Goal: Task Accomplishment & Management: Manage account settings

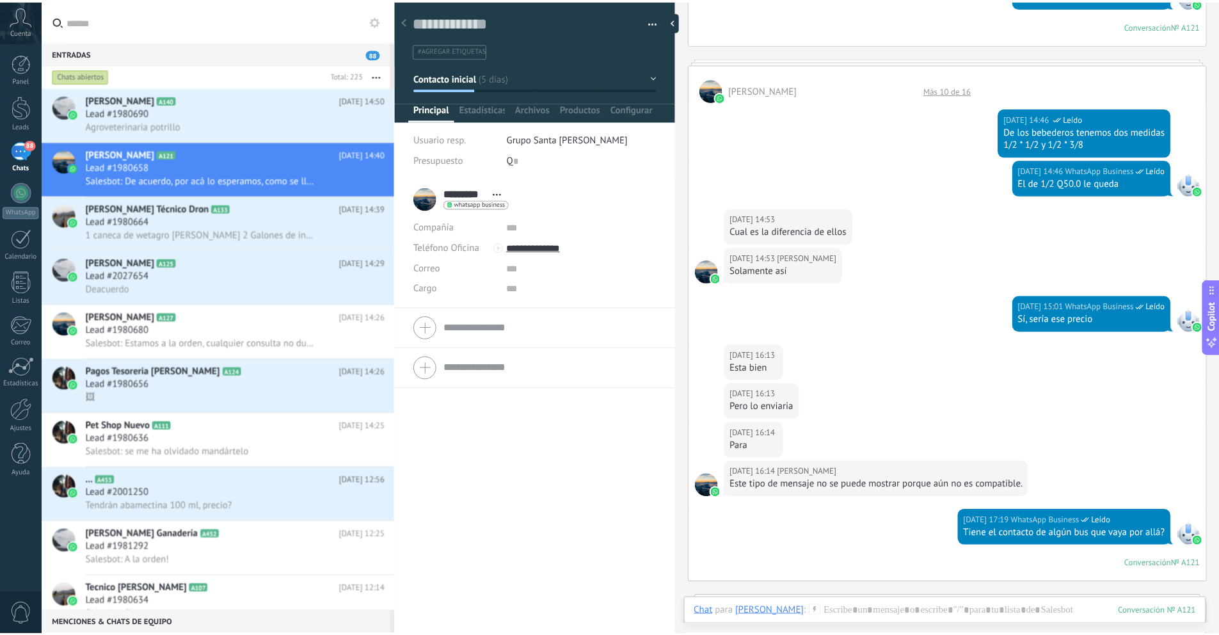
scroll to position [19, 0]
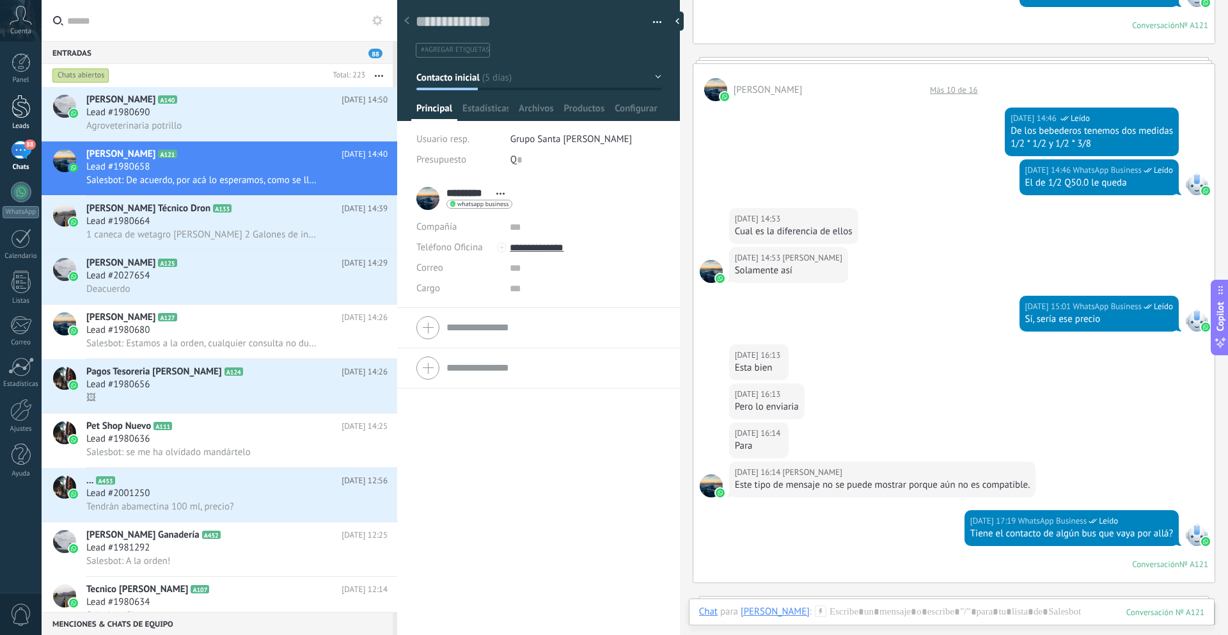
click at [20, 116] on div at bounding box center [21, 107] width 19 height 24
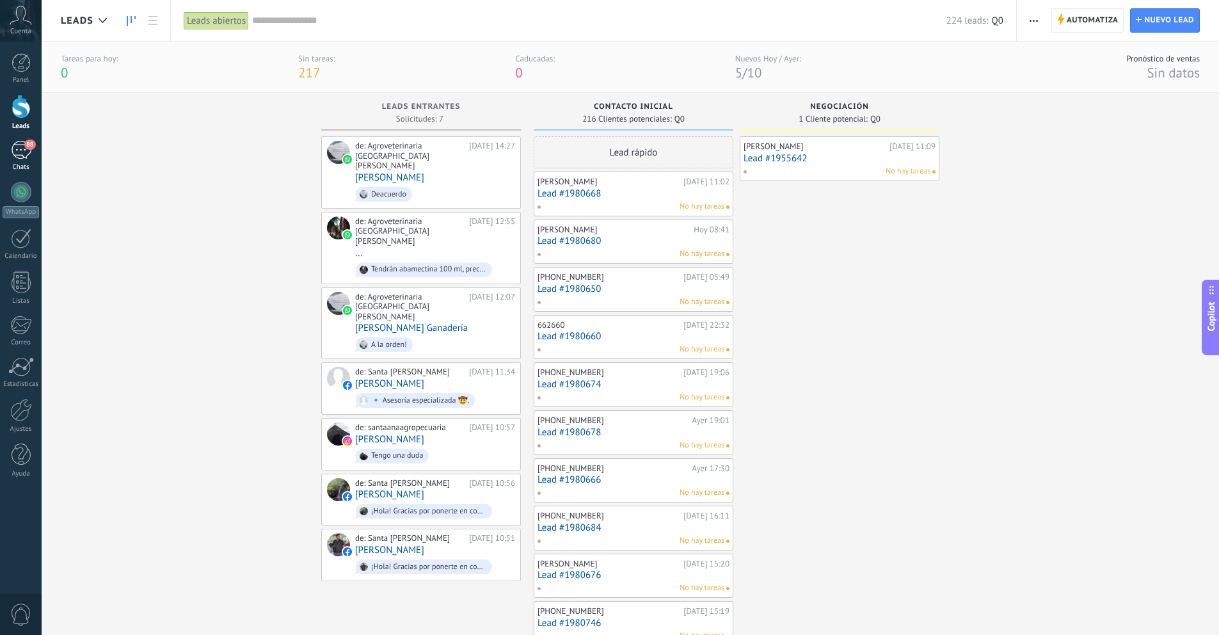
click at [27, 154] on div "88" at bounding box center [21, 150] width 20 height 19
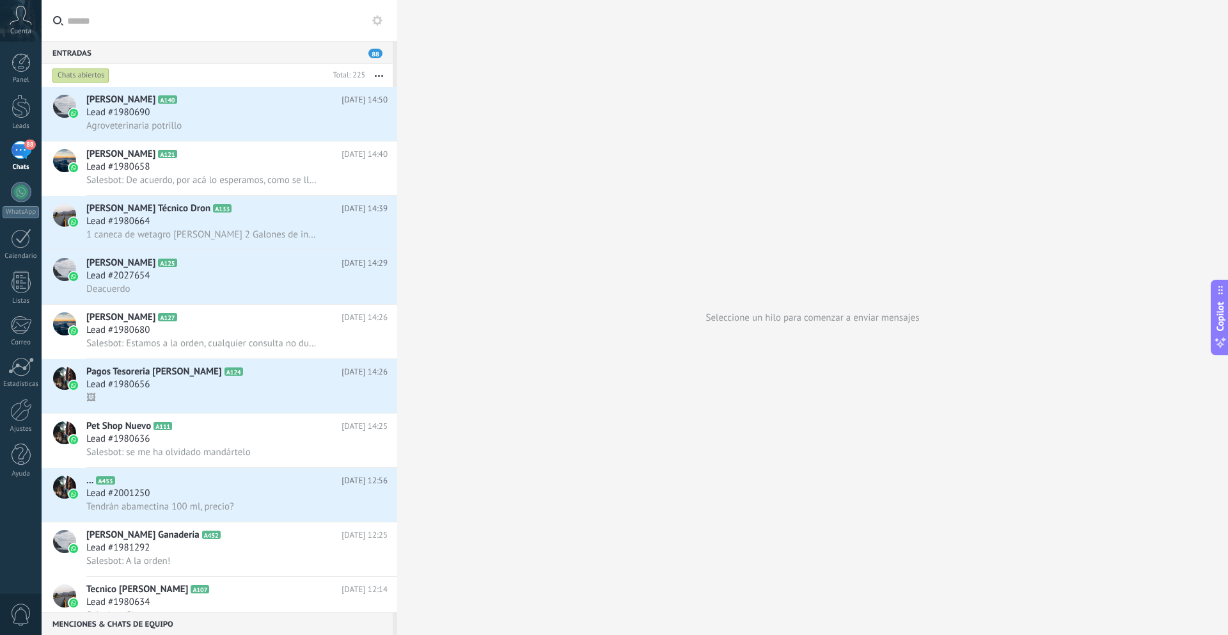
click at [95, 72] on div "Chats abiertos" at bounding box center [80, 75] width 57 height 15
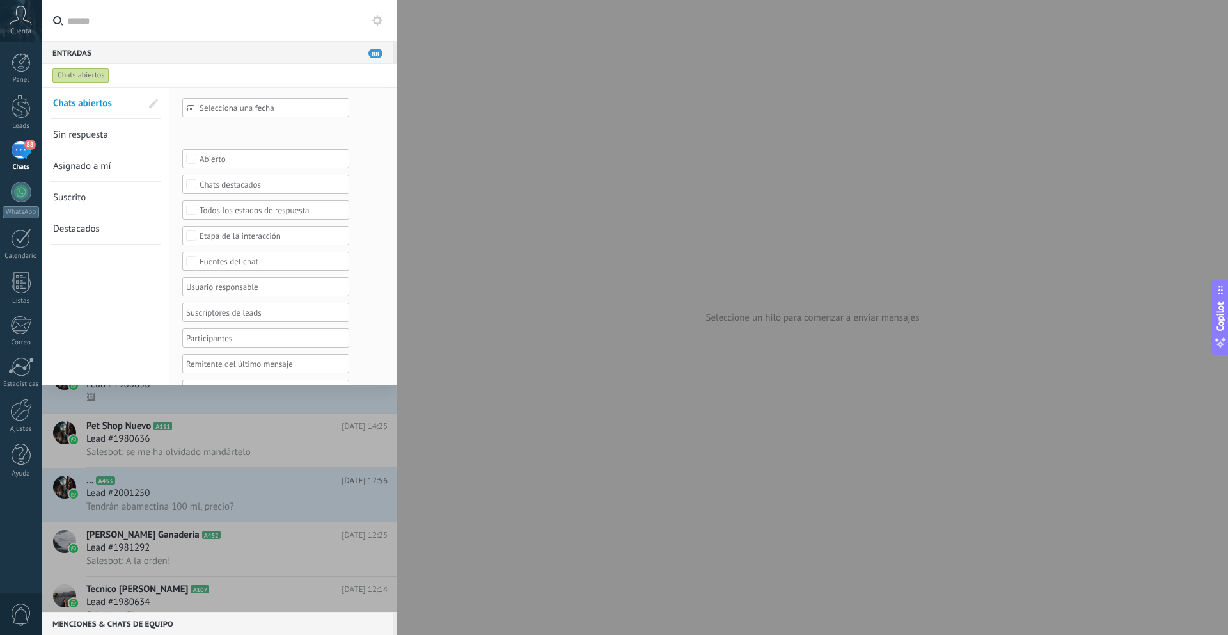
click at [106, 133] on span "Sin respuesta" at bounding box center [80, 135] width 55 height 12
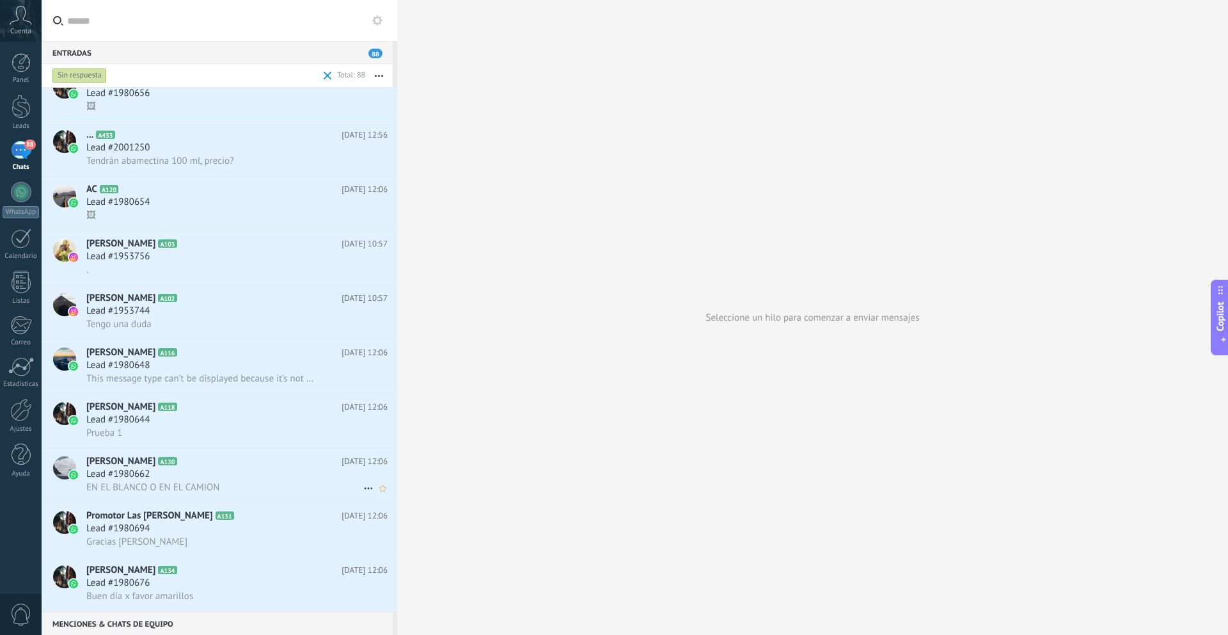
scroll to position [196, 0]
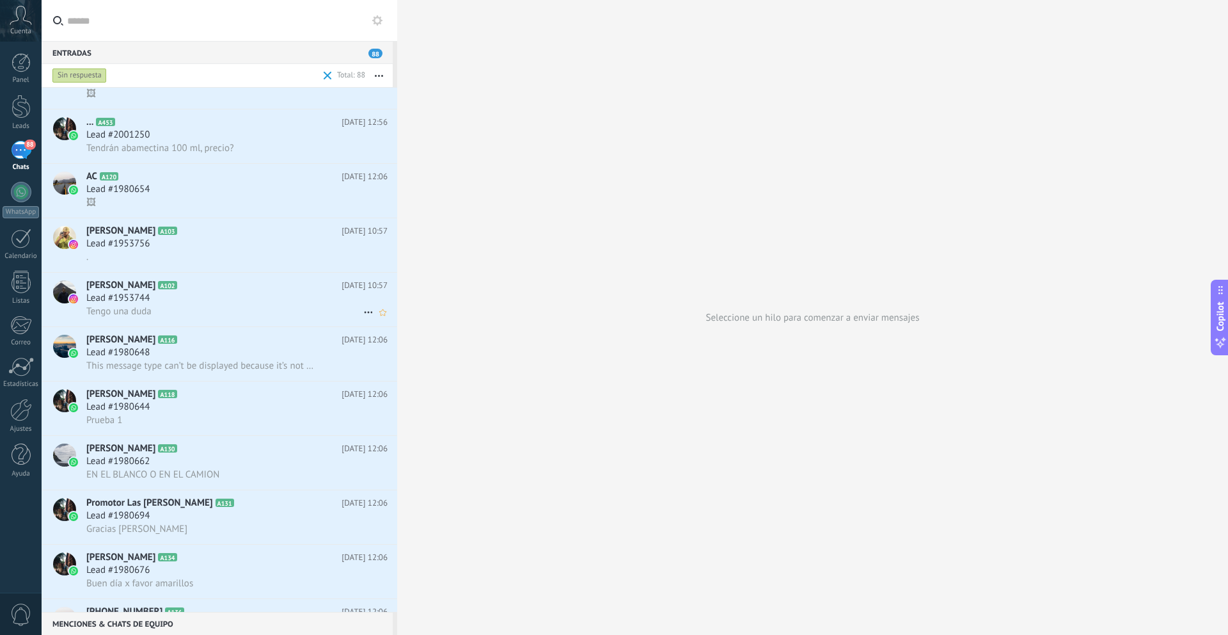
click at [159, 309] on div "Tengo una duda" at bounding box center [236, 311] width 301 height 13
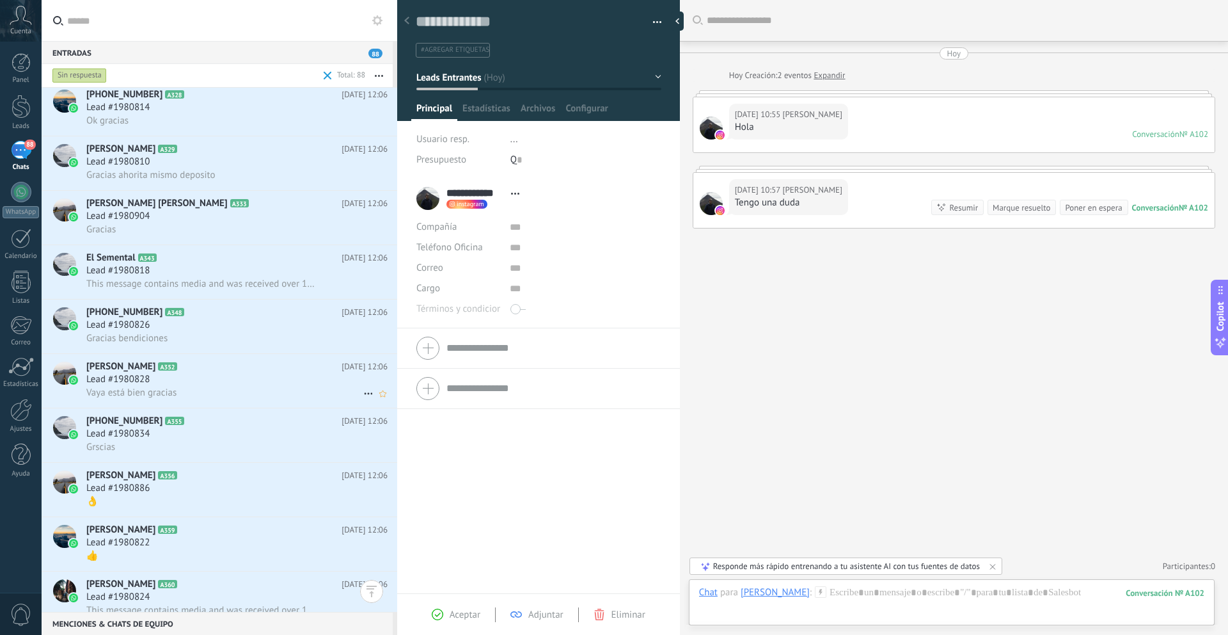
scroll to position [3523, 0]
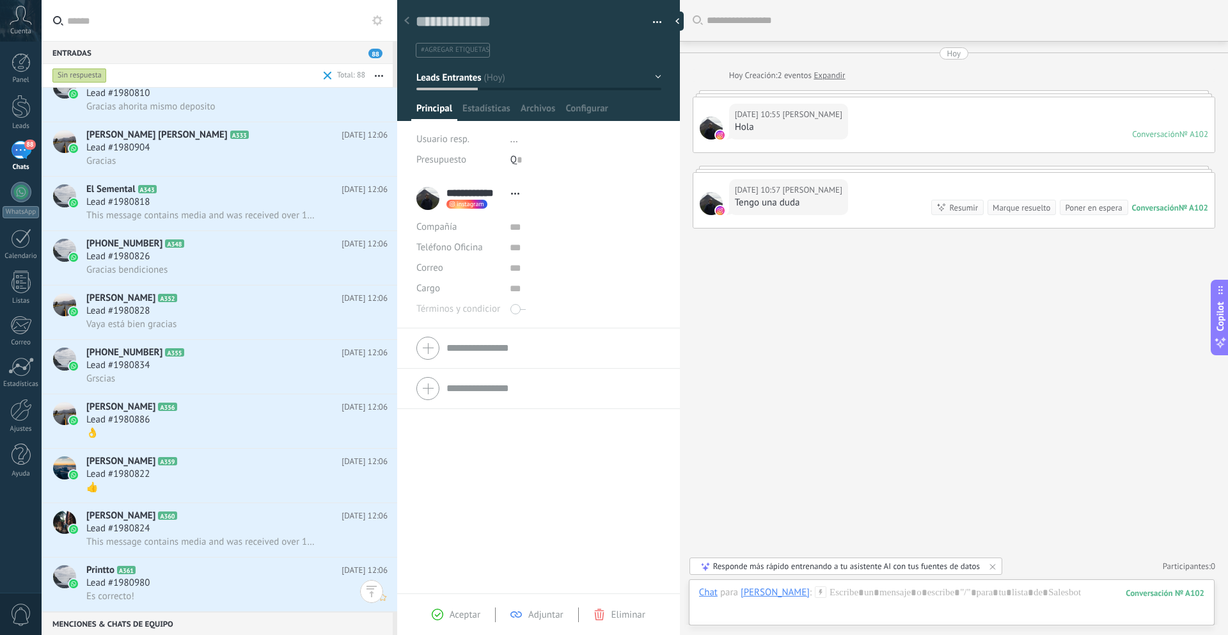
click at [165, 576] on div "Lead #1980980" at bounding box center [236, 582] width 301 height 13
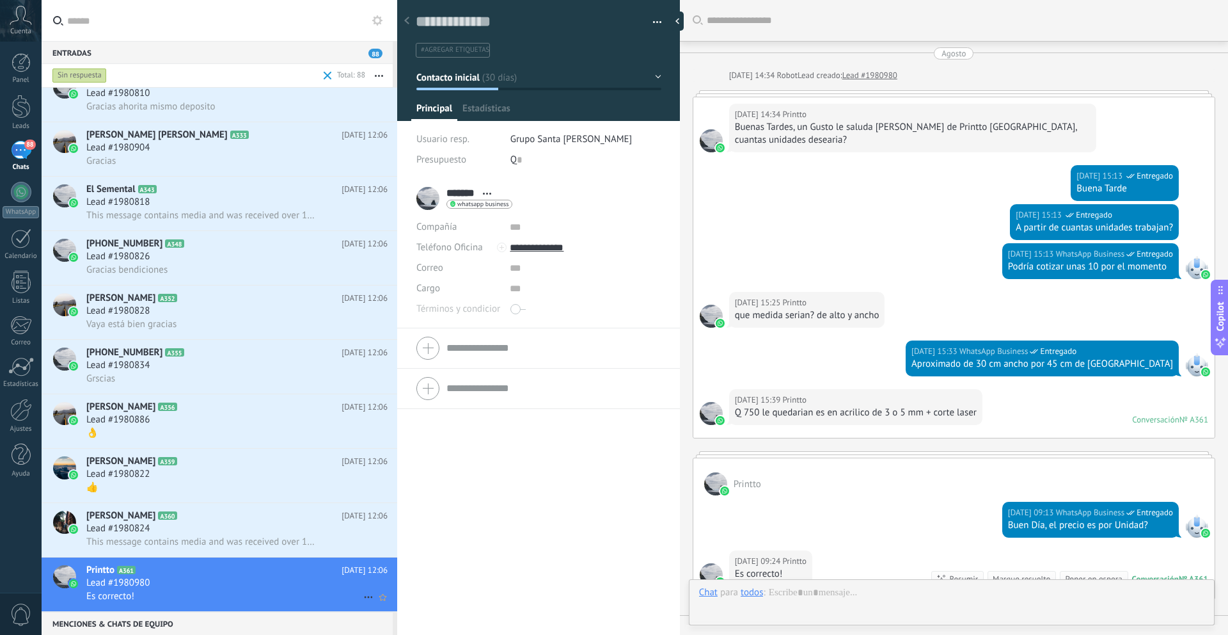
scroll to position [250, 0]
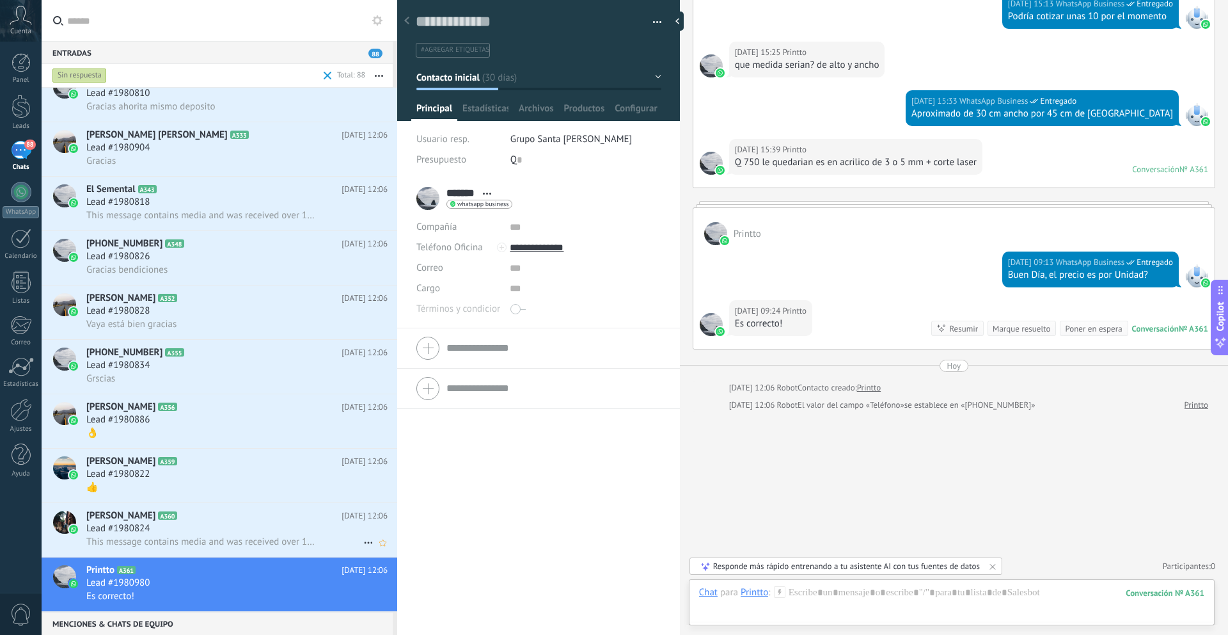
click at [187, 540] on span "This message contains media and was received over 14 days before you connected …" at bounding box center [201, 541] width 231 height 12
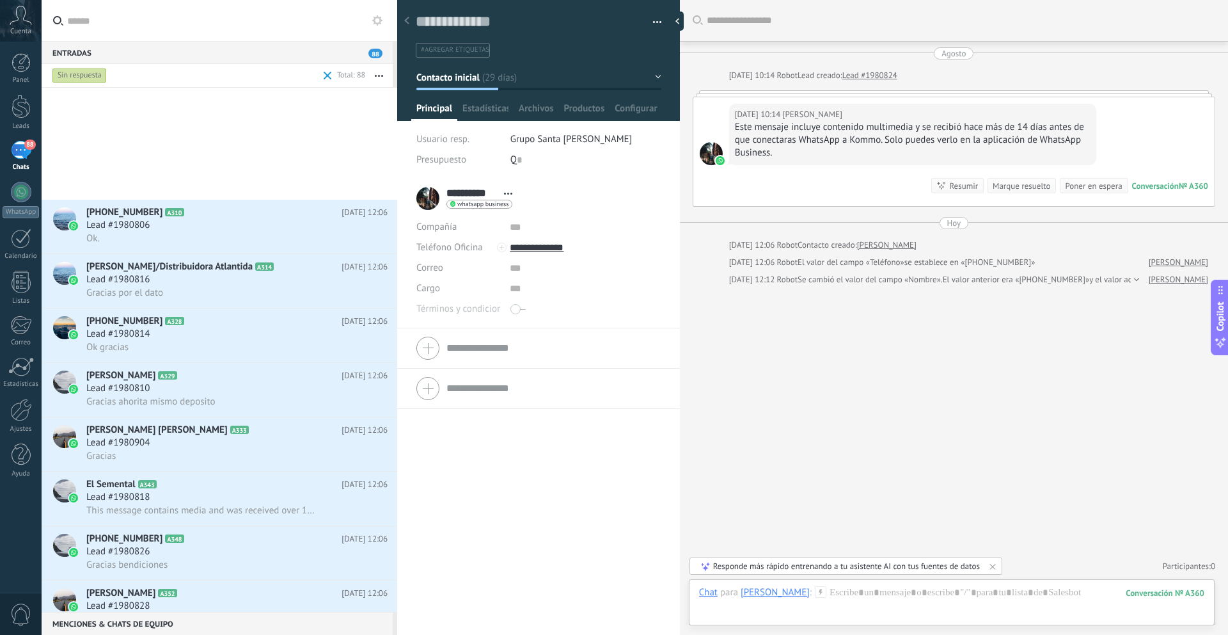
scroll to position [3513, 0]
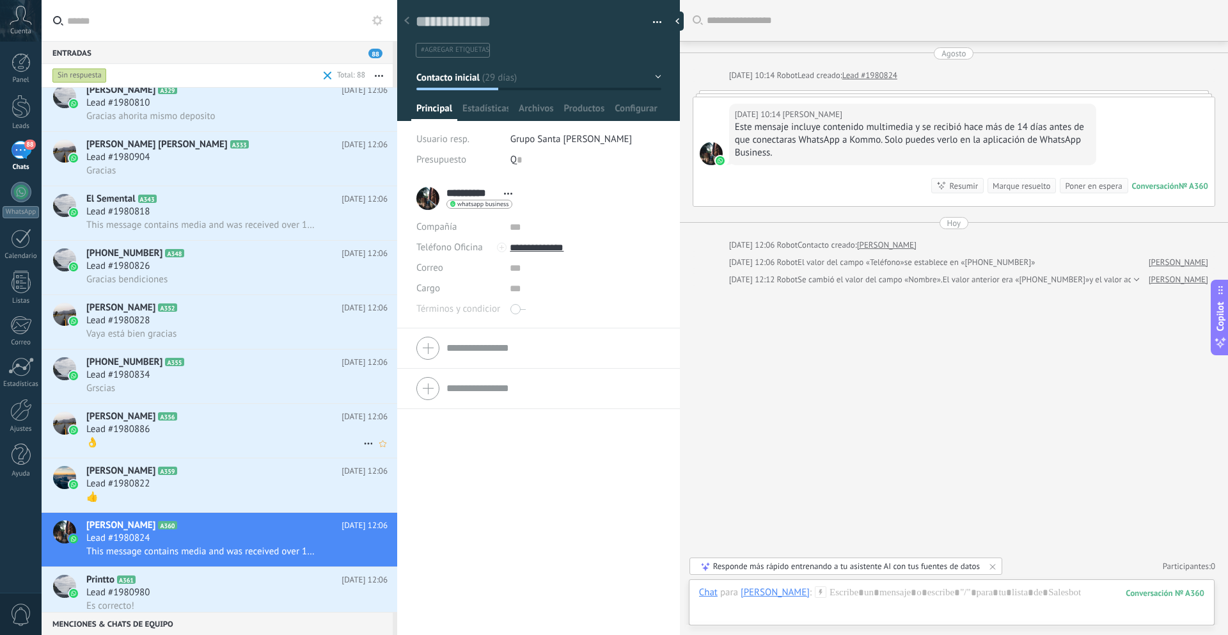
click at [171, 429] on div "Lead #1980886" at bounding box center [236, 429] width 301 height 13
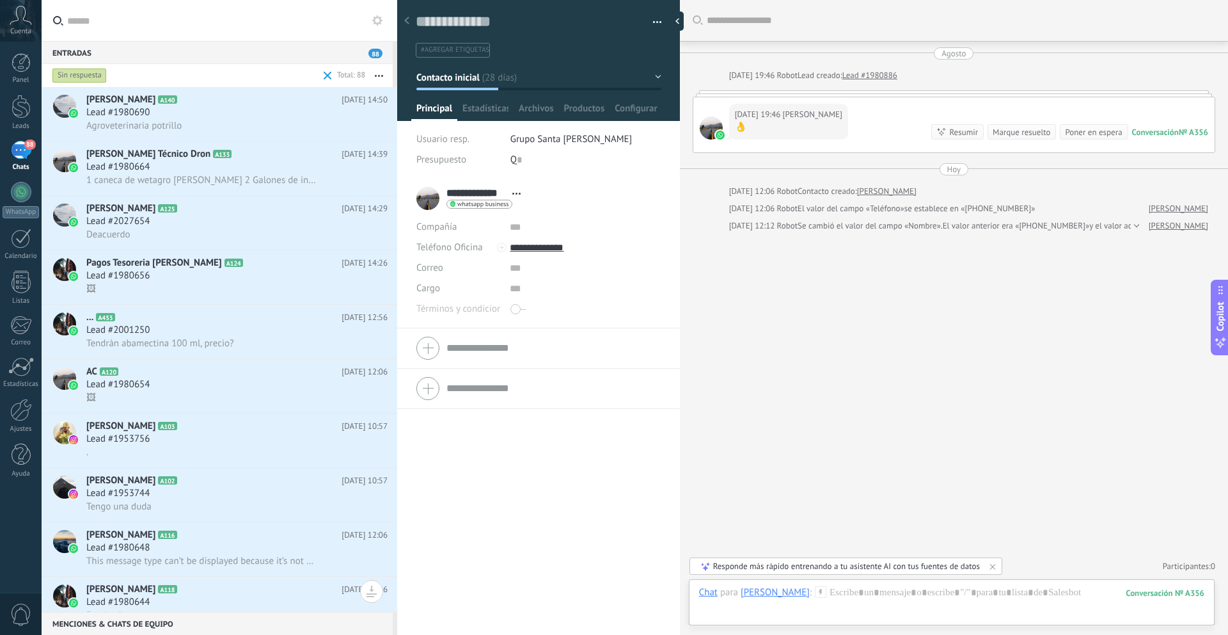
click at [20, 155] on div "88" at bounding box center [21, 150] width 20 height 19
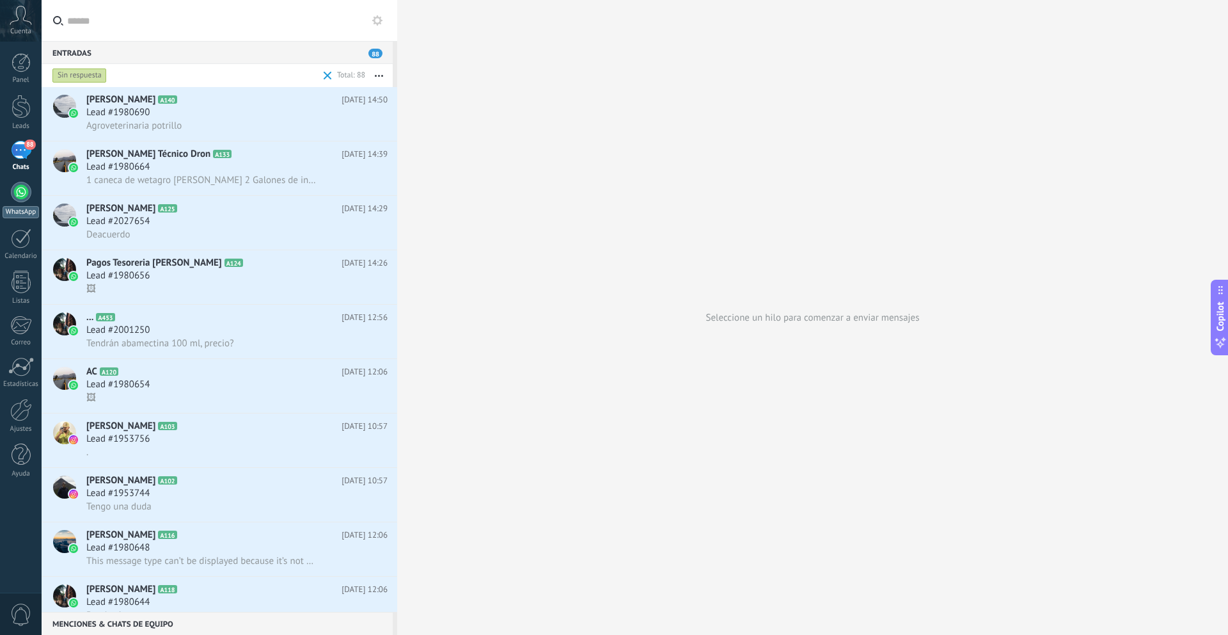
click at [20, 183] on div at bounding box center [21, 192] width 20 height 20
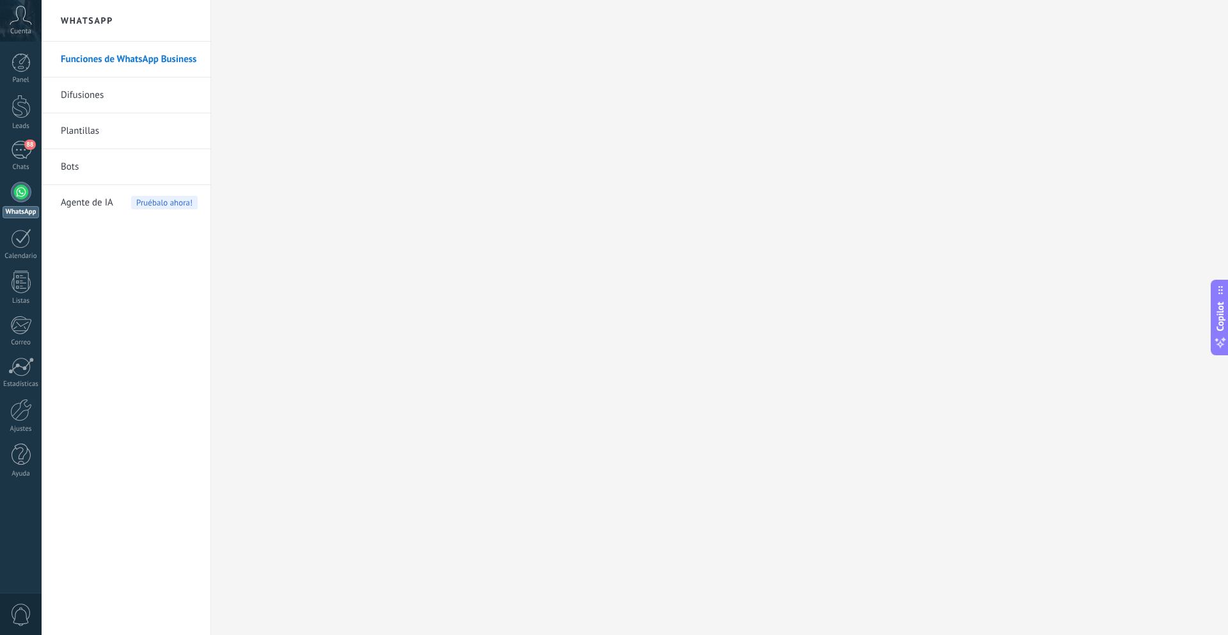
click at [104, 91] on link "Difusiones" at bounding box center [129, 95] width 137 height 36
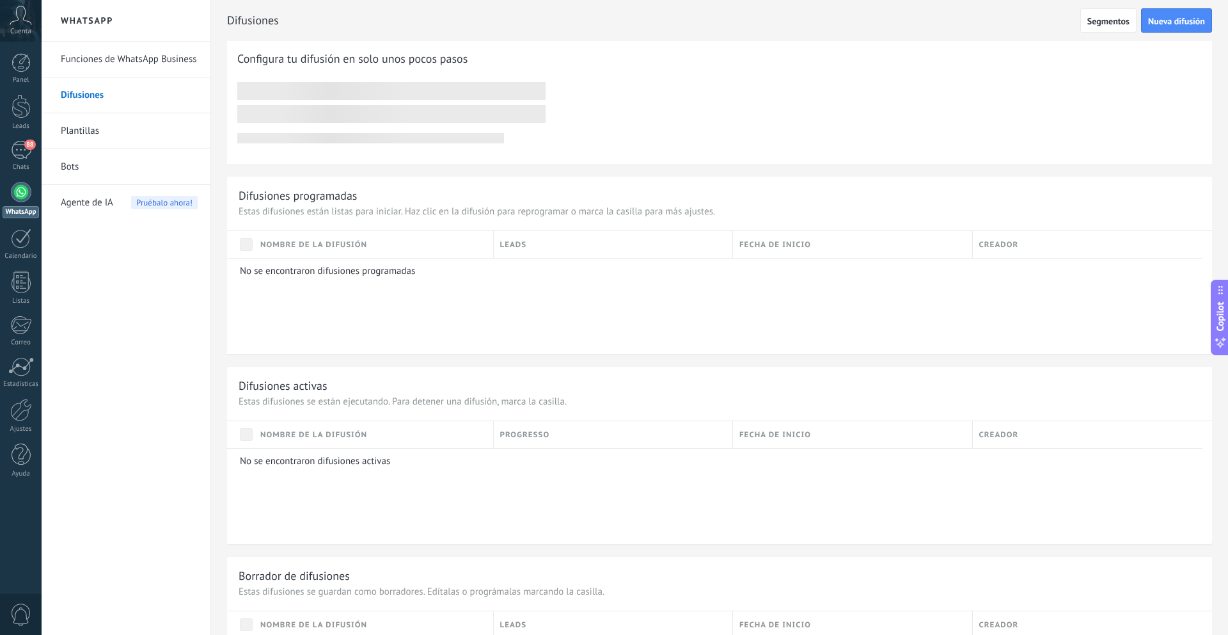
click at [82, 135] on link "Plantillas" at bounding box center [129, 131] width 137 height 36
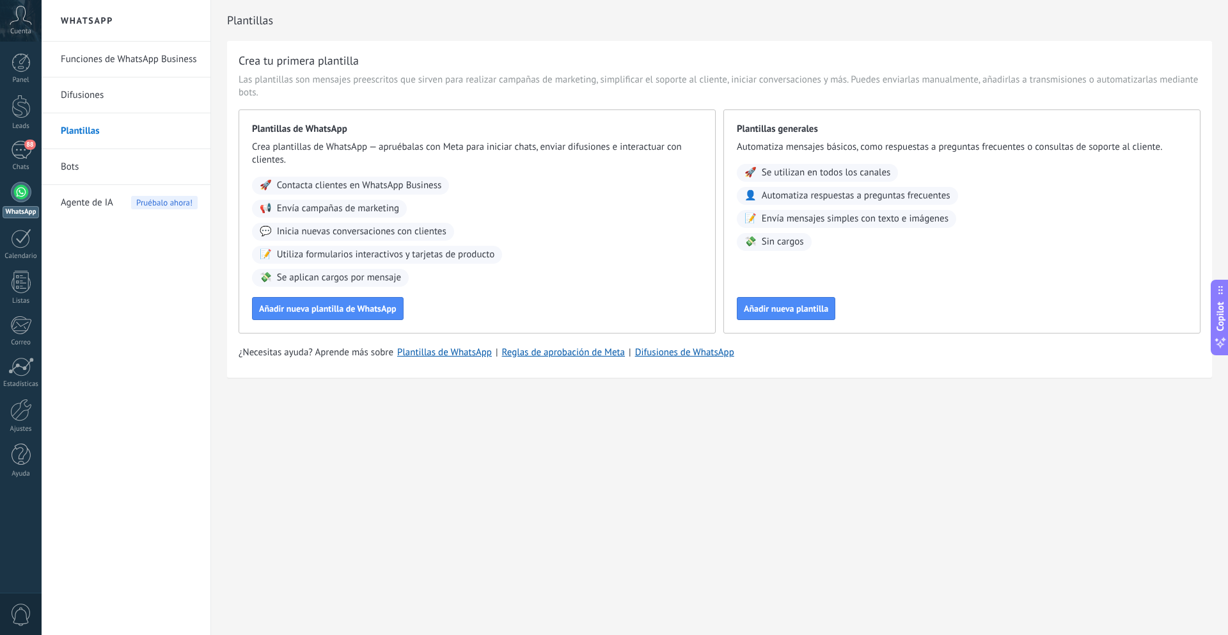
click at [69, 165] on link "Bots" at bounding box center [129, 167] width 137 height 36
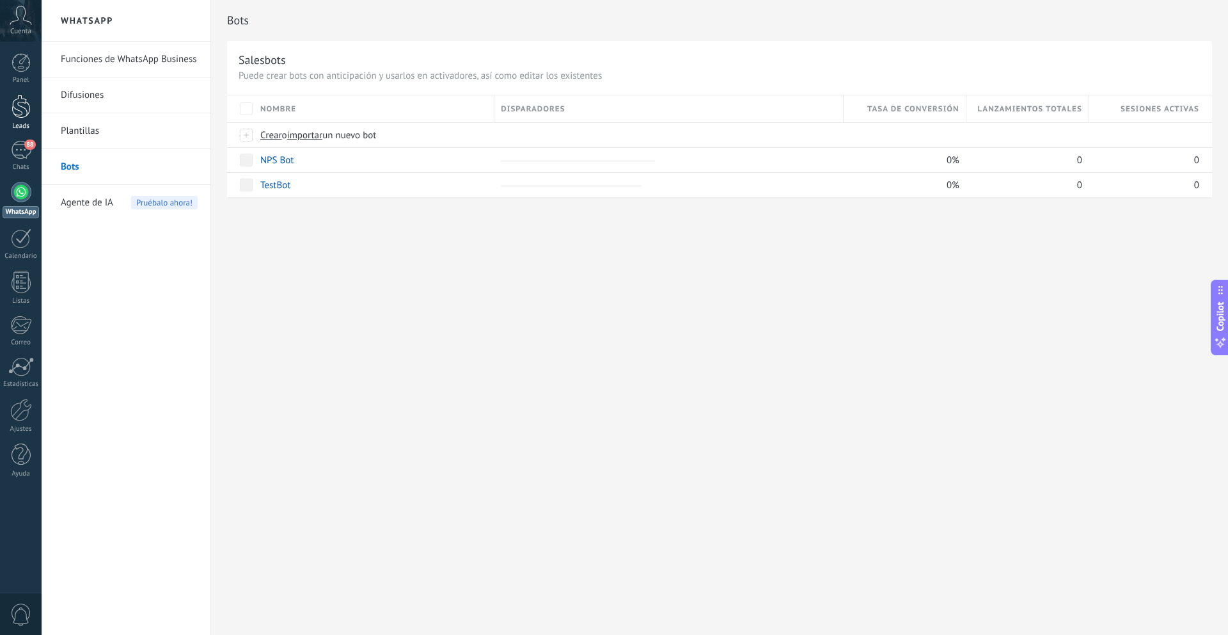
click at [26, 117] on div at bounding box center [21, 107] width 19 height 24
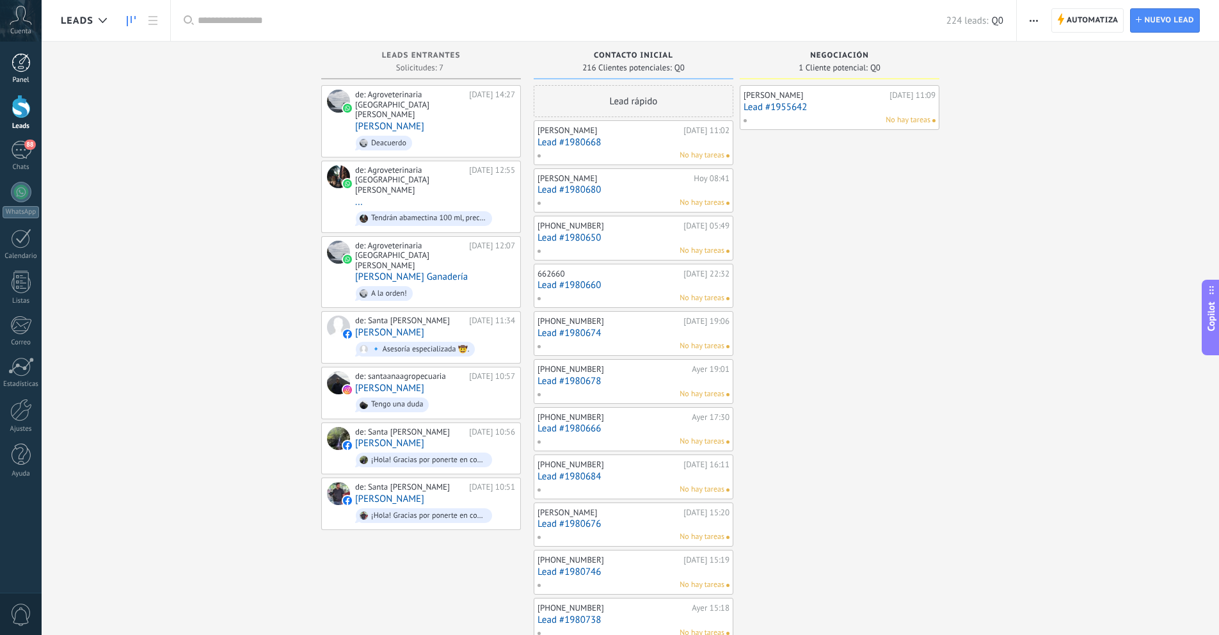
click at [27, 79] on div "Panel" at bounding box center [21, 80] width 37 height 8
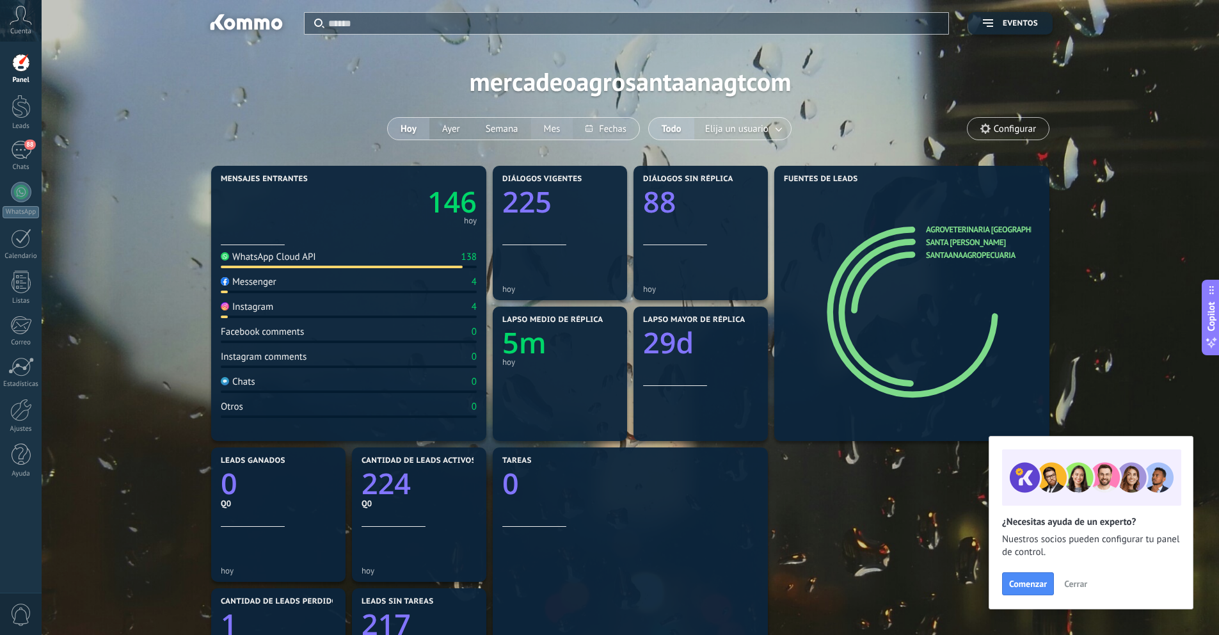
click at [560, 128] on button "Mes" at bounding box center [552, 129] width 42 height 22
click at [418, 132] on button "Hoy" at bounding box center [409, 129] width 42 height 22
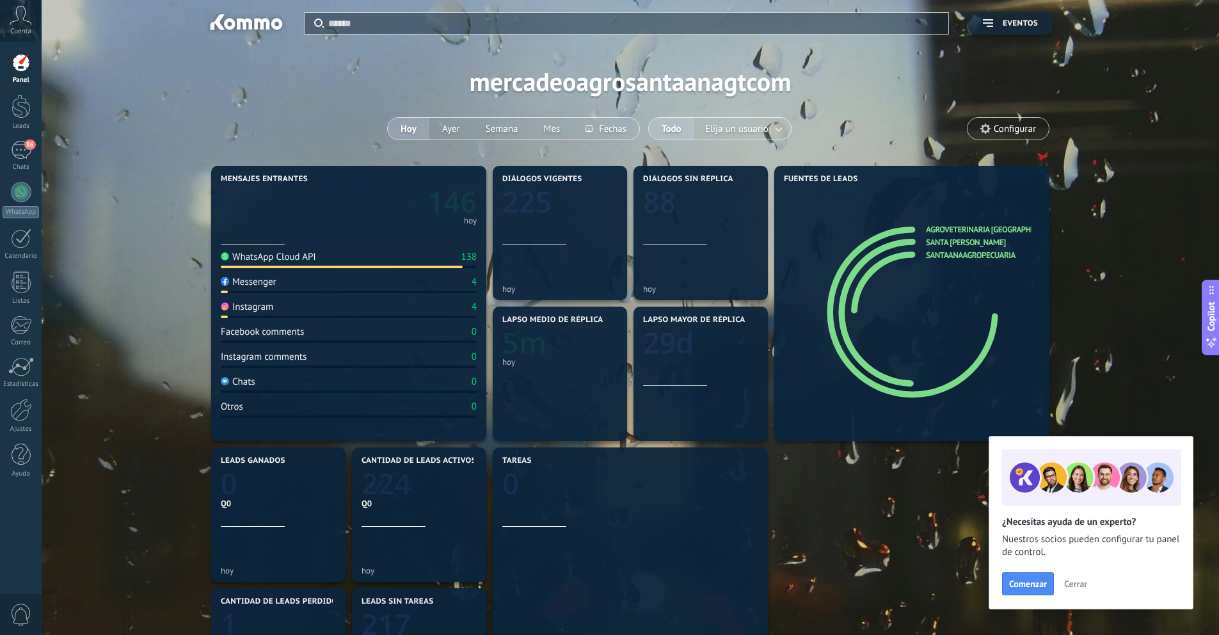
type textarea "**********"
